Goal: Navigation & Orientation: Find specific page/section

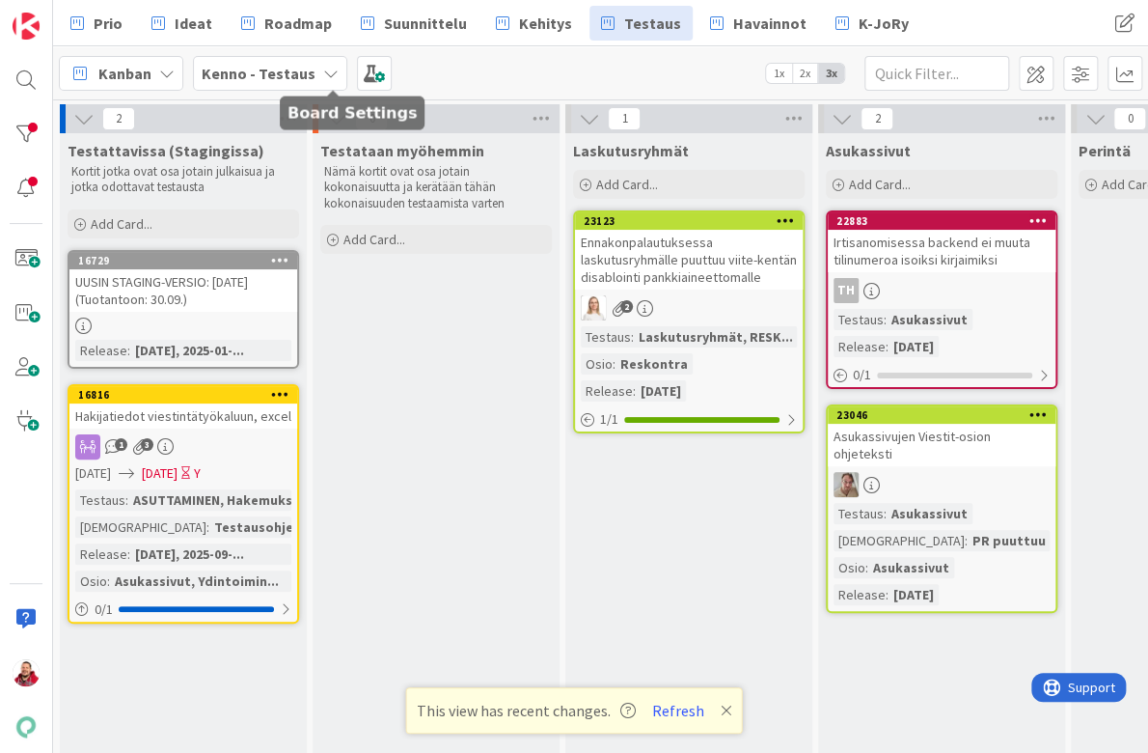
click at [251, 69] on b "Kenno - Testaus" at bounding box center [259, 73] width 114 height 19
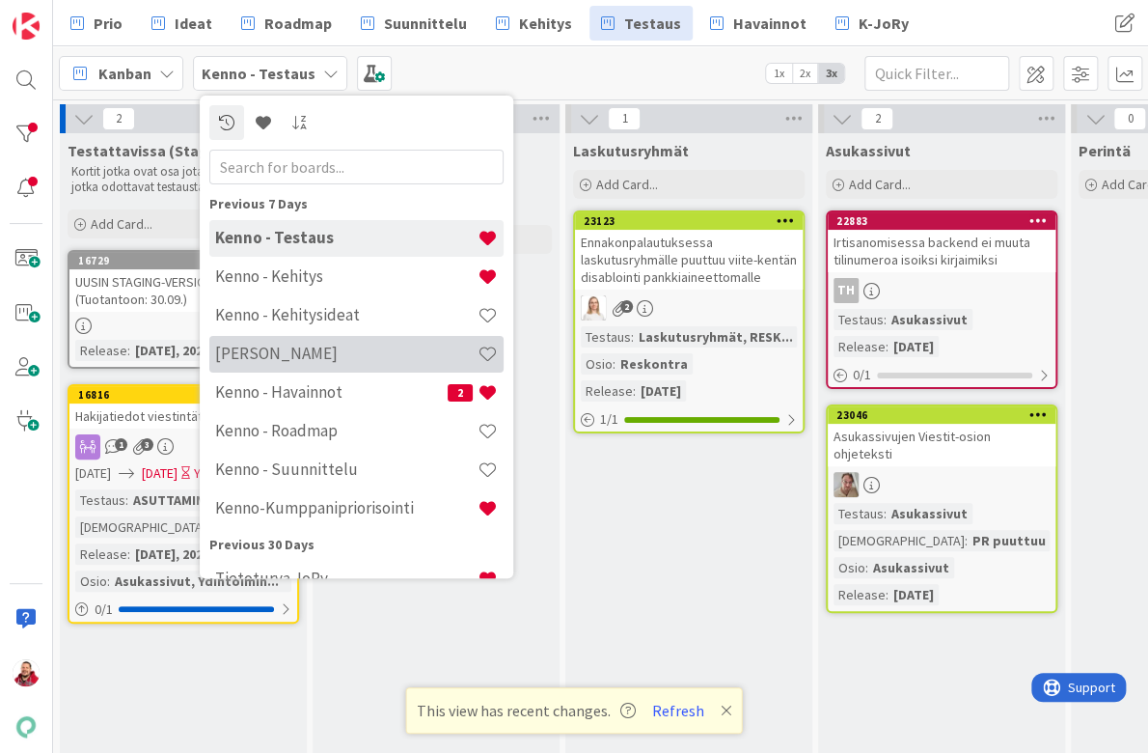
click at [273, 357] on h4 "Kenno JoRy" at bounding box center [346, 352] width 262 height 19
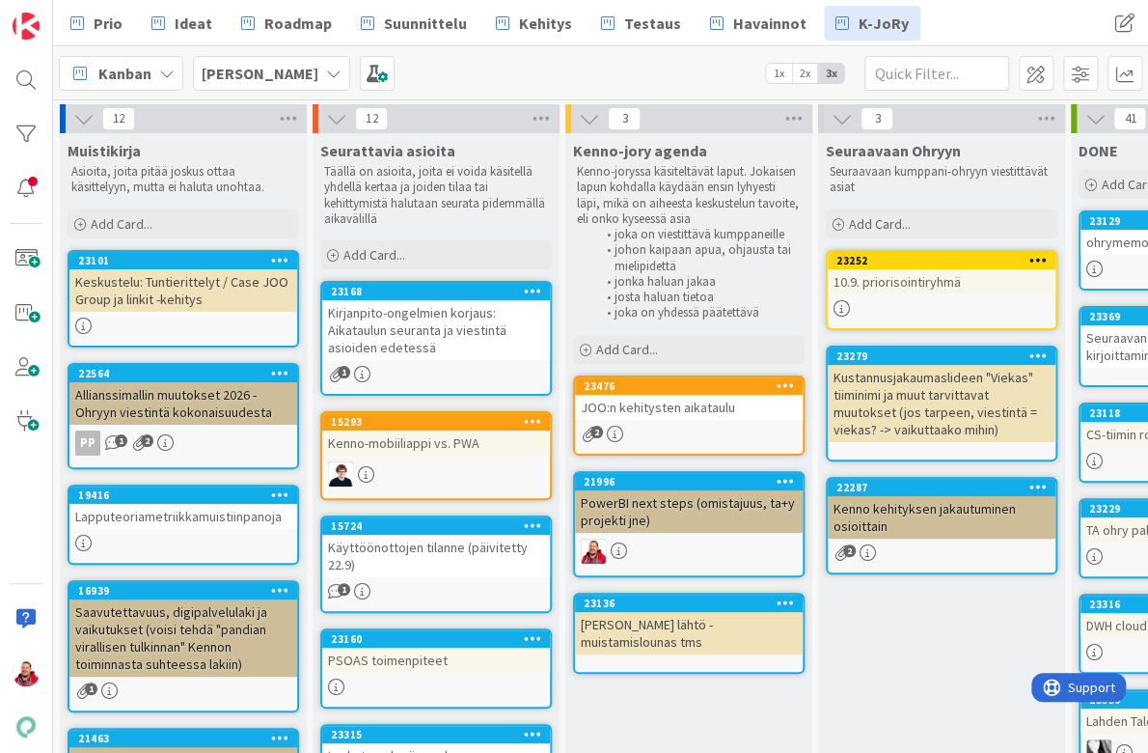
click at [926, 269] on div "10.9. priorisointiryhmä" at bounding box center [942, 281] width 228 height 25
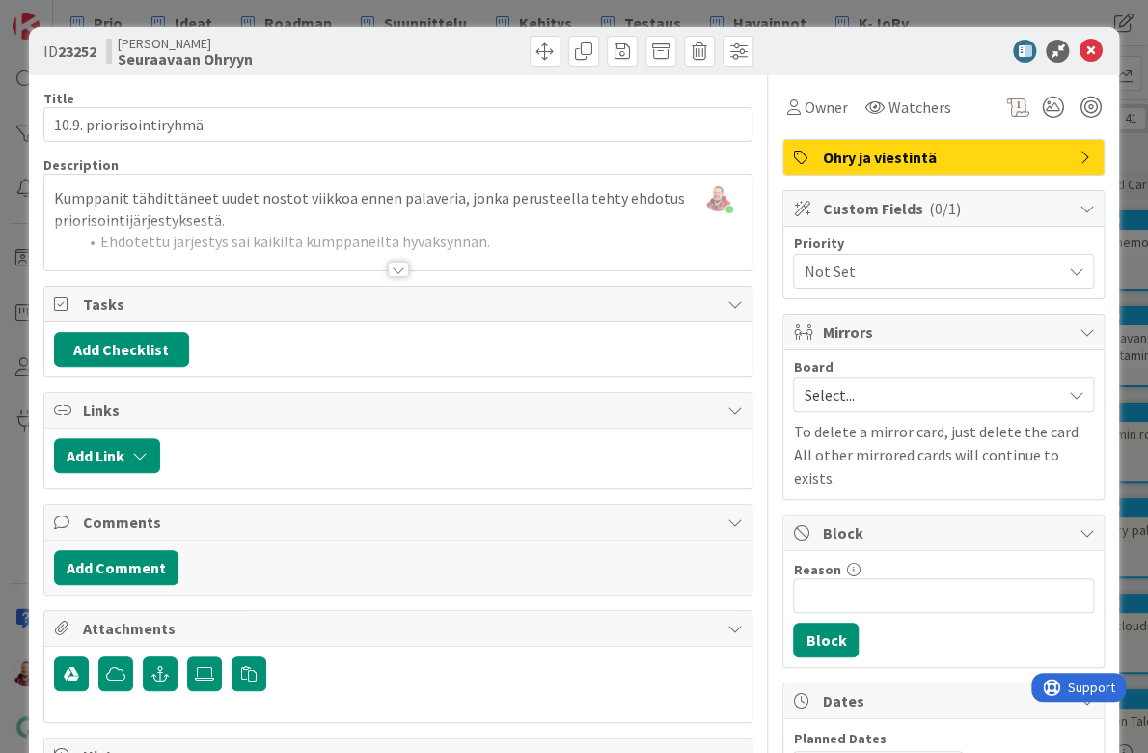
click at [400, 261] on div at bounding box center [398, 268] width 21 height 15
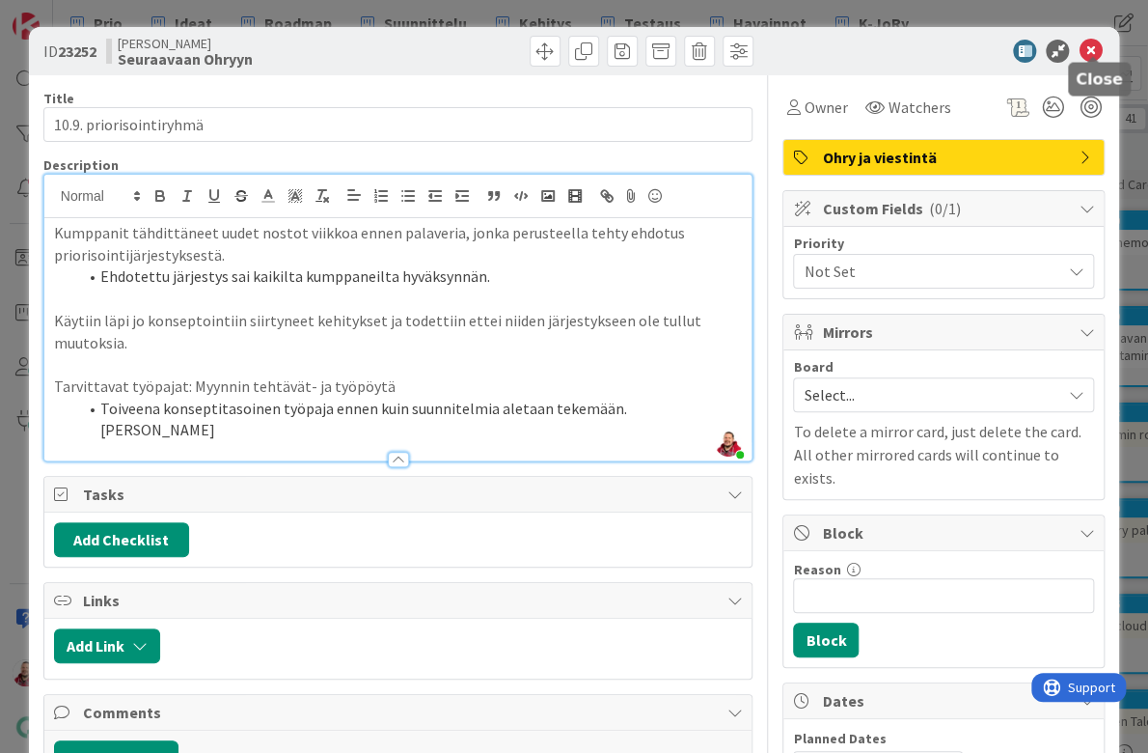
click at [1095, 42] on icon at bounding box center [1090, 51] width 23 height 23
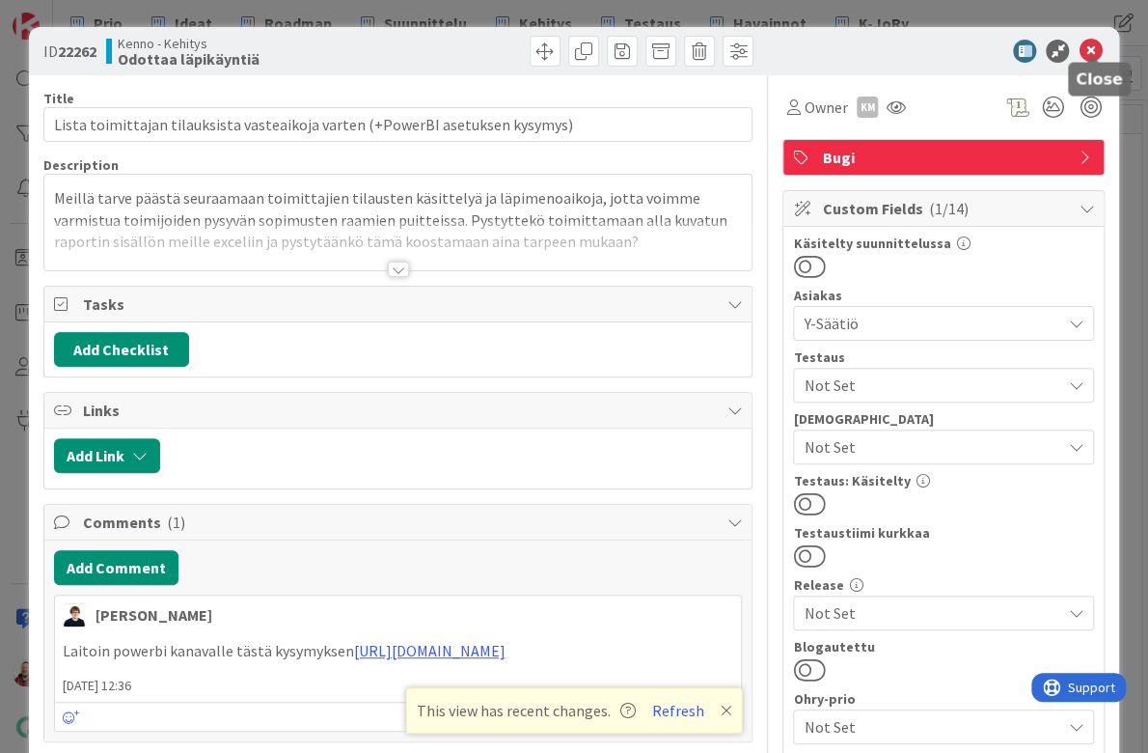
click at [1097, 41] on icon at bounding box center [1090, 51] width 23 height 23
